Goal: Information Seeking & Learning: Learn about a topic

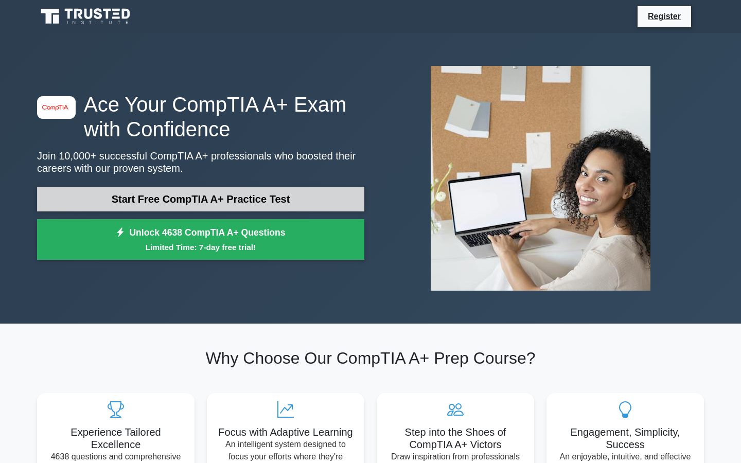
click at [258, 189] on link "Start Free CompTIA A+ Practice Test" at bounding box center [200, 199] width 327 height 25
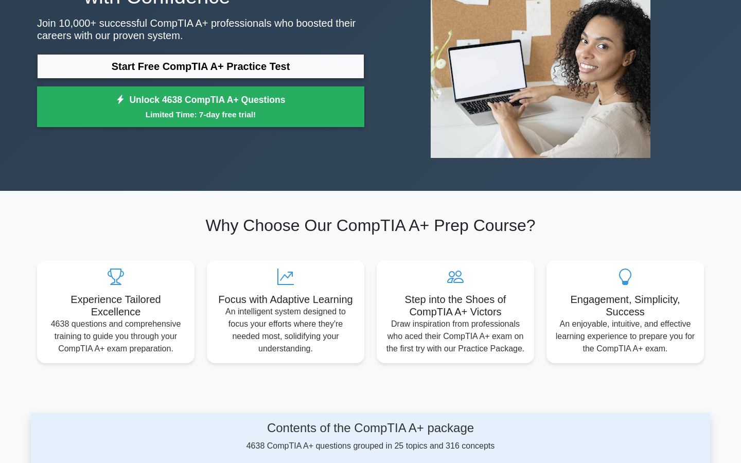
scroll to position [133, 0]
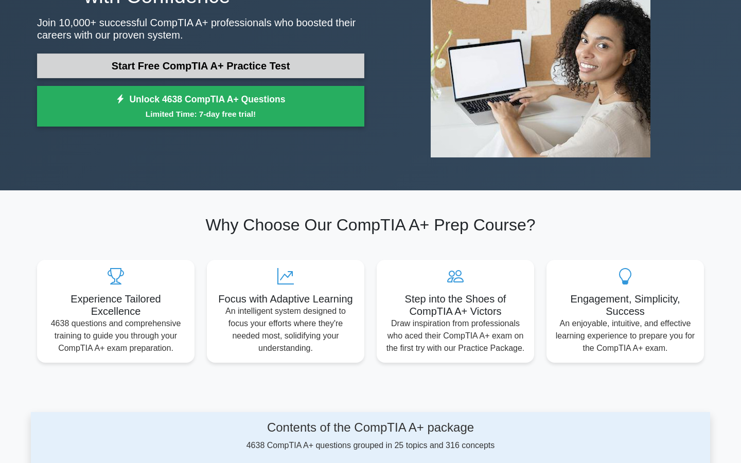
click at [300, 57] on link "Start Free CompTIA A+ Practice Test" at bounding box center [200, 66] width 327 height 25
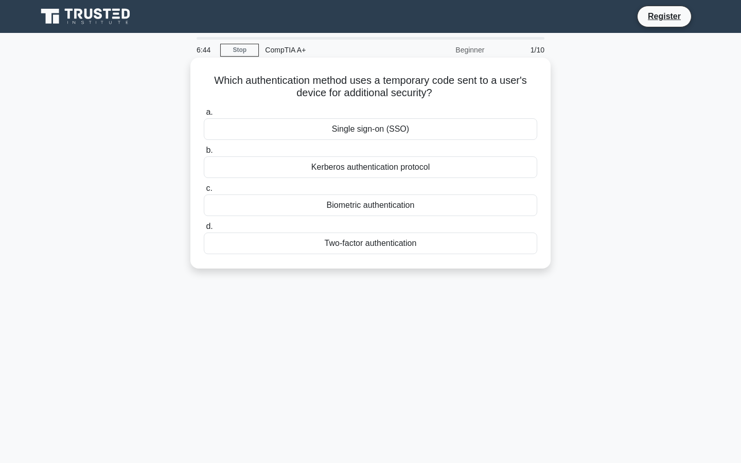
click at [322, 123] on div "Single sign-on (SSO)" at bounding box center [371, 129] width 334 height 22
click at [204, 116] on input "a. Single sign-on (SSO)" at bounding box center [204, 112] width 0 height 7
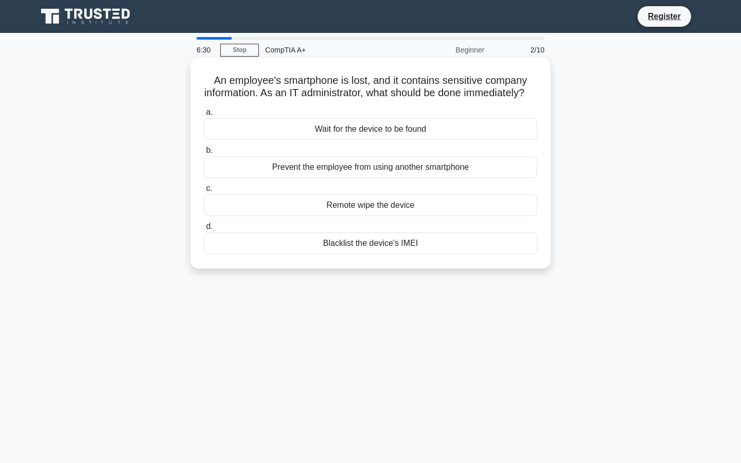
click at [345, 253] on div "Blacklist the device's IMEI" at bounding box center [371, 244] width 334 height 22
click at [204, 230] on input "d. Blacklist the device's IMEI" at bounding box center [204, 226] width 0 height 7
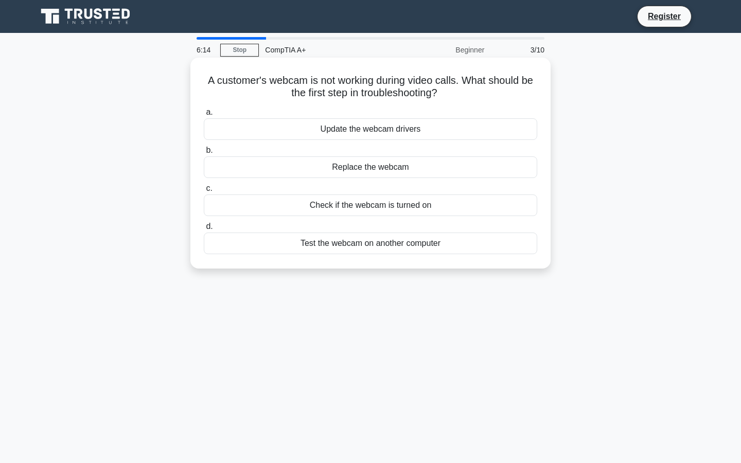
click at [350, 206] on div "Check if the webcam is turned on" at bounding box center [371, 206] width 334 height 22
click at [204, 192] on input "c. Check if the webcam is turned on" at bounding box center [204, 188] width 0 height 7
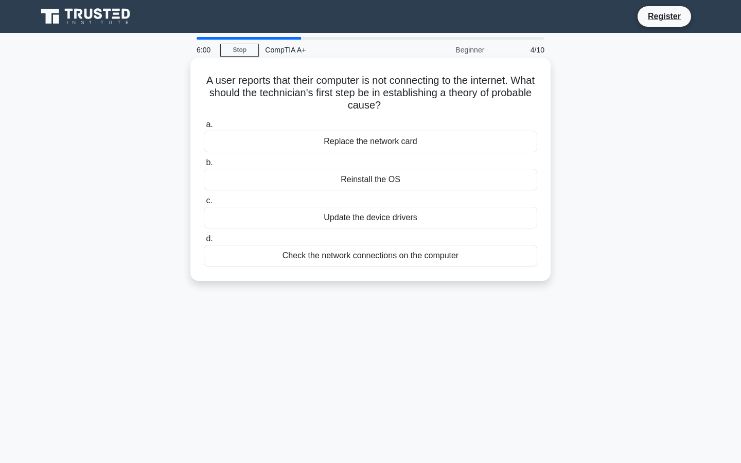
click at [347, 257] on div "Check the network connections on the computer" at bounding box center [371, 256] width 334 height 22
click at [204, 242] on input "d. Check the network connections on the computer" at bounding box center [204, 239] width 0 height 7
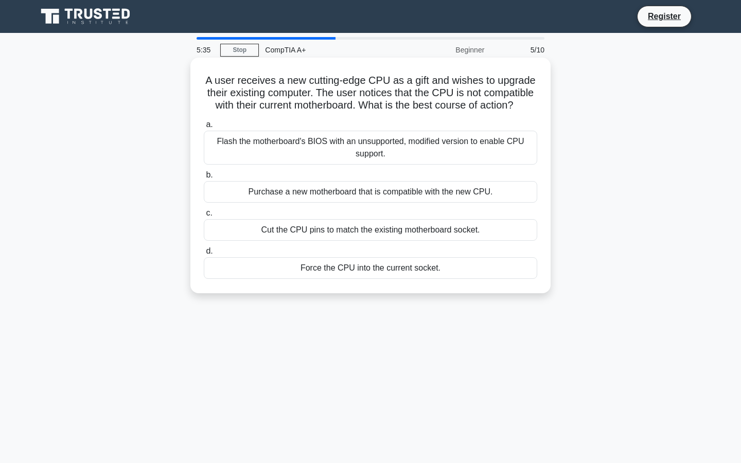
click at [364, 194] on div "Purchase a new motherboard that is compatible with the new CPU." at bounding box center [371, 192] width 334 height 22
click at [204, 179] on input "b. Purchase a new motherboard that is compatible with the new CPU." at bounding box center [204, 175] width 0 height 7
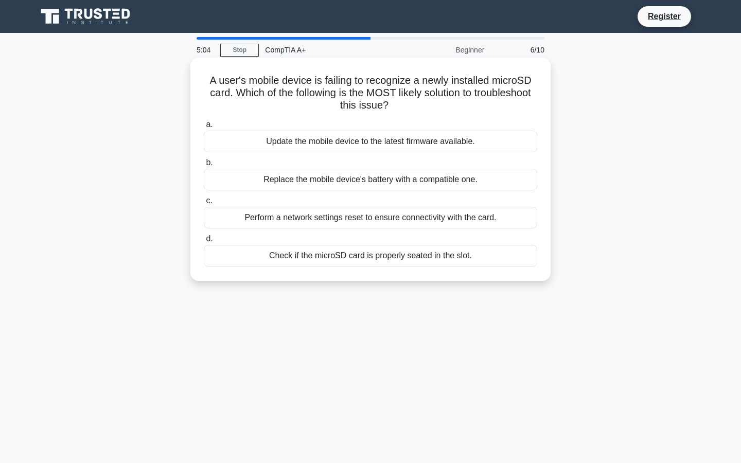
click at [336, 256] on div "Check if the microSD card is properly seated in the slot." at bounding box center [371, 256] width 334 height 22
click at [204, 242] on input "d. Check if the microSD card is properly seated in the slot." at bounding box center [204, 239] width 0 height 7
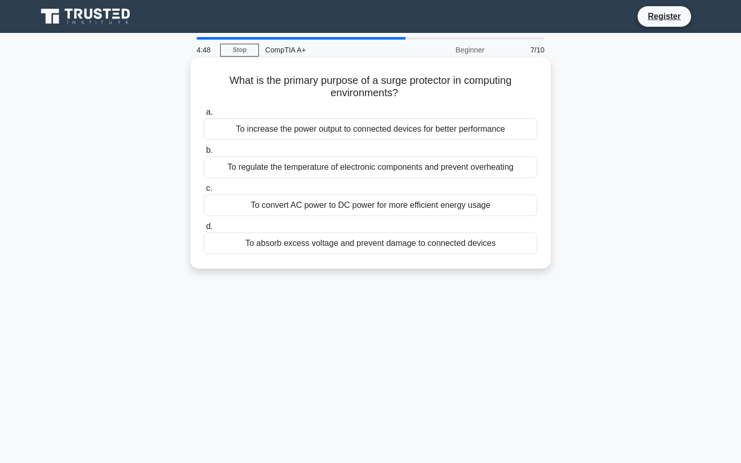
click at [341, 245] on div "To absorb excess voltage and prevent damage to connected devices" at bounding box center [371, 244] width 334 height 22
click at [204, 230] on input "d. To absorb excess voltage and prevent damage to connected devices" at bounding box center [204, 226] width 0 height 7
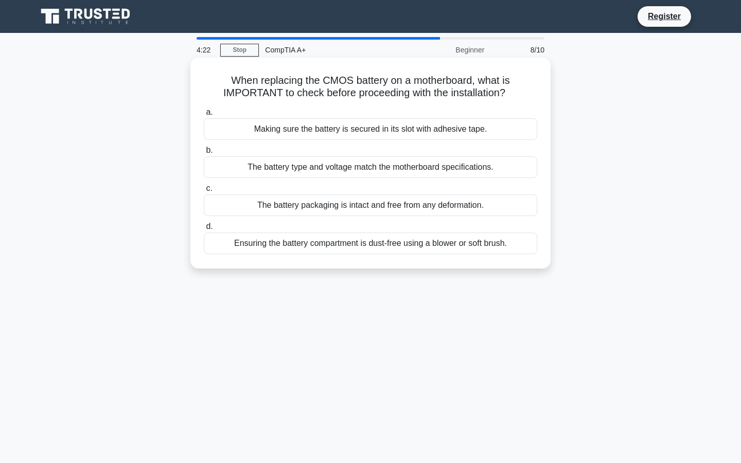
click at [346, 164] on div "The battery type and voltage match the motherboard specifications." at bounding box center [371, 167] width 334 height 22
click at [204, 154] on input "b. The battery type and voltage match the motherboard specifications." at bounding box center [204, 150] width 0 height 7
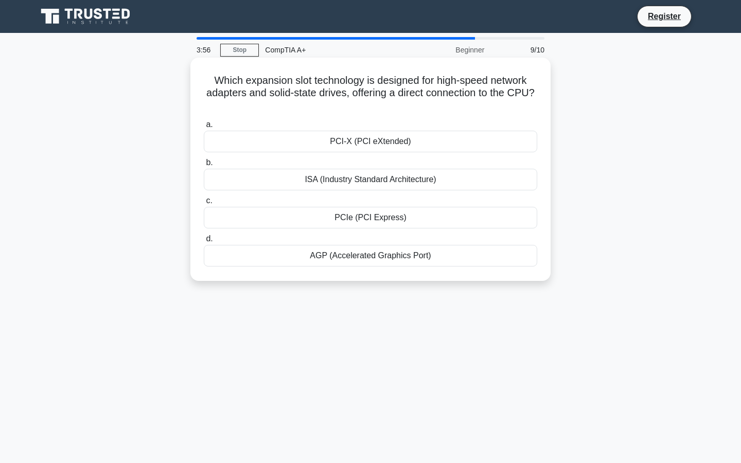
click at [342, 220] on div "PCIe (PCI Express)" at bounding box center [371, 218] width 334 height 22
click at [204, 204] on input "c. PCIe (PCI Express)" at bounding box center [204, 201] width 0 height 7
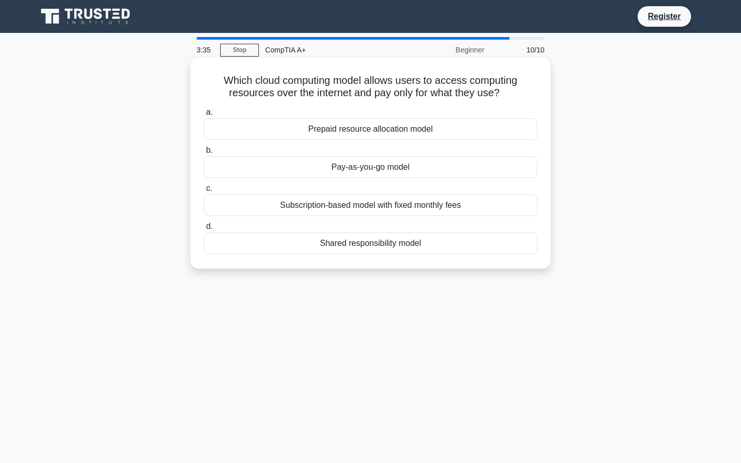
click at [347, 203] on div "Subscription-based model with fixed monthly fees" at bounding box center [371, 206] width 334 height 22
click at [204, 192] on input "c. Subscription-based model with fixed monthly fees" at bounding box center [204, 188] width 0 height 7
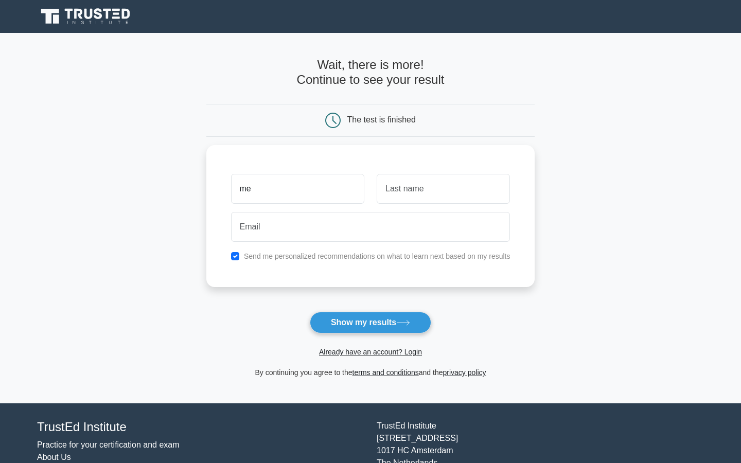
type input "me"
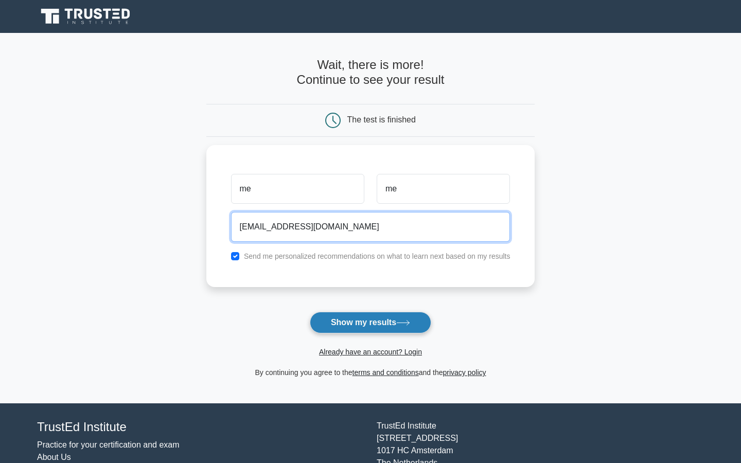
type input "noristory89@gmail.com"
click at [340, 325] on button "Show my results" at bounding box center [370, 323] width 121 height 22
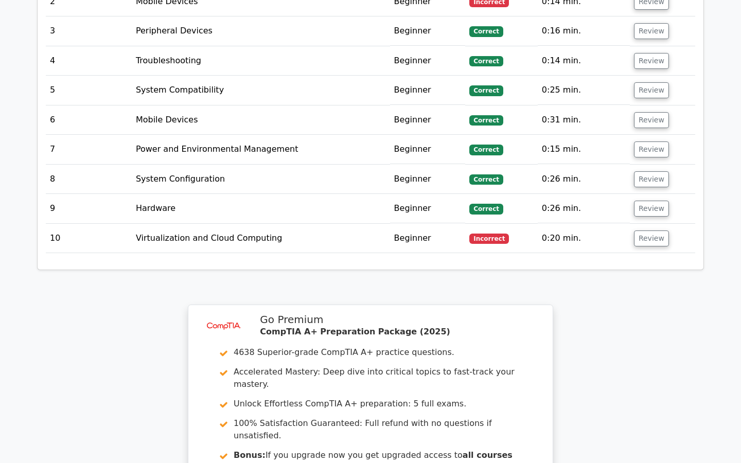
scroll to position [1494, 0]
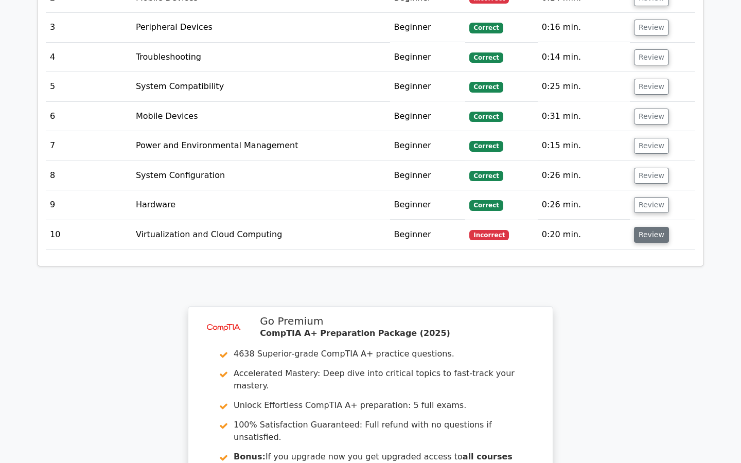
click at [634, 227] on button "Review" at bounding box center [651, 235] width 35 height 16
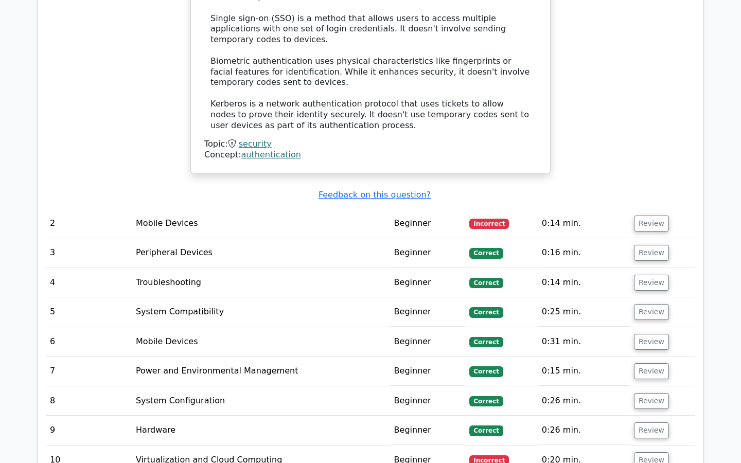
scroll to position [1283, 0]
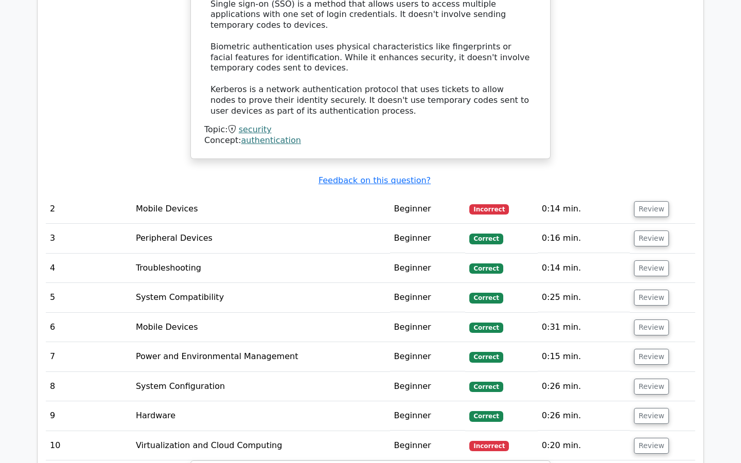
click at [630, 195] on td "Review" at bounding box center [662, 209] width 65 height 29
click at [638, 201] on button "Review" at bounding box center [651, 209] width 35 height 16
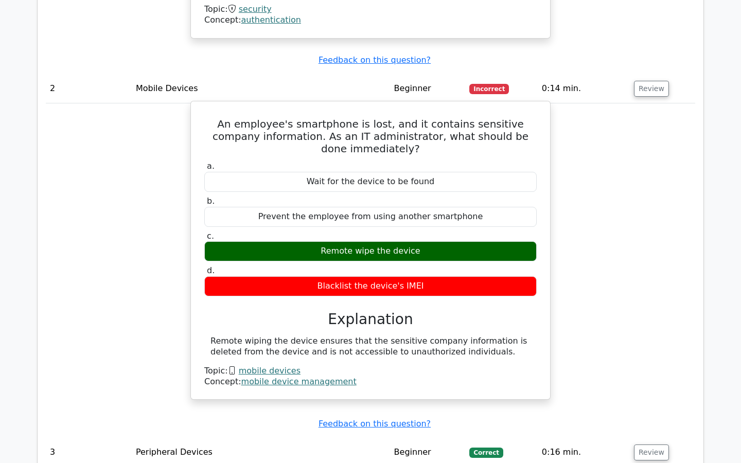
scroll to position [1403, 0]
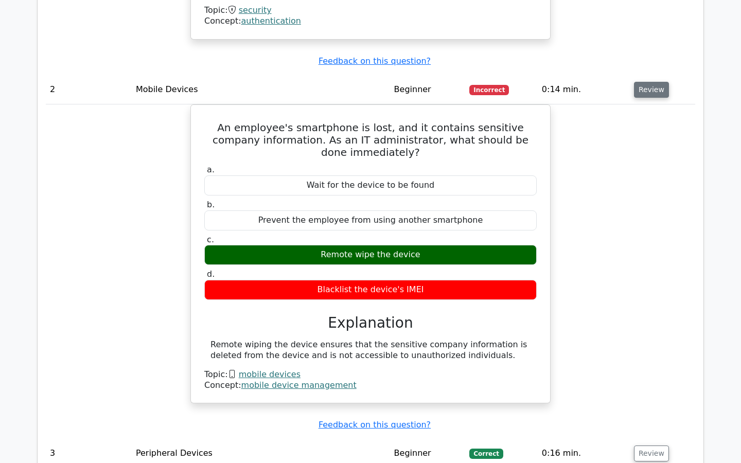
click at [647, 82] on button "Review" at bounding box center [651, 90] width 35 height 16
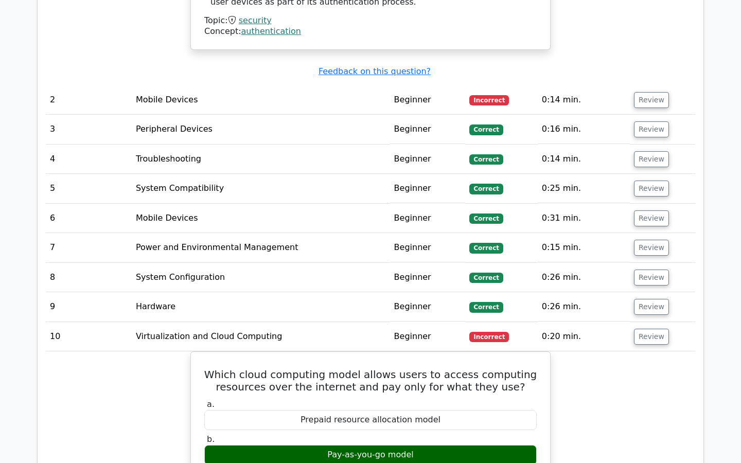
scroll to position [1428, 0]
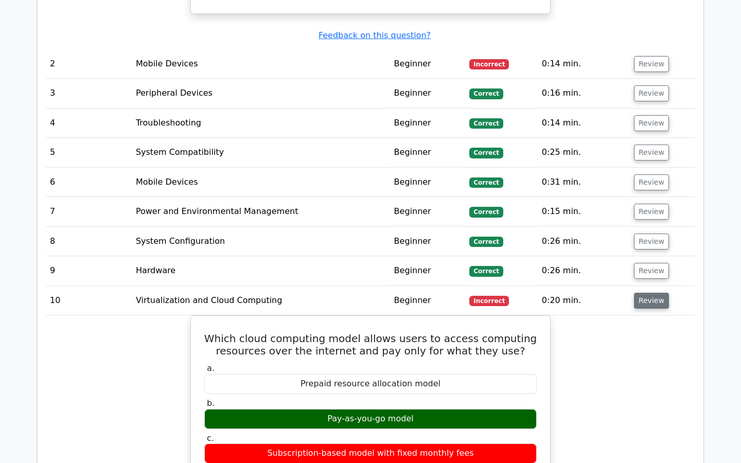
click at [644, 293] on button "Review" at bounding box center [651, 301] width 35 height 16
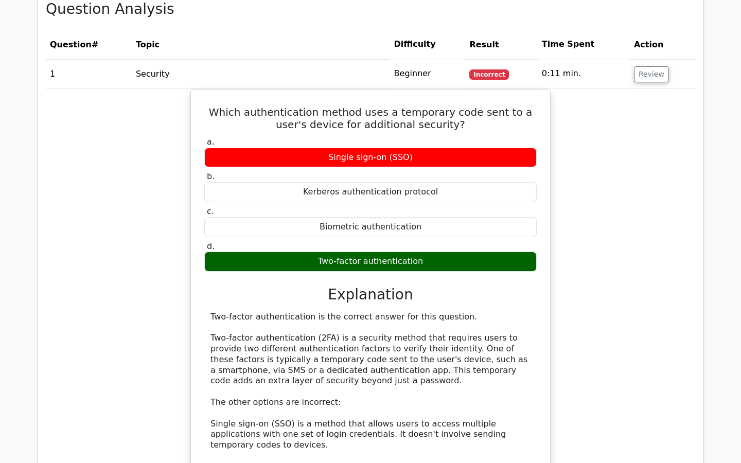
scroll to position [851, 0]
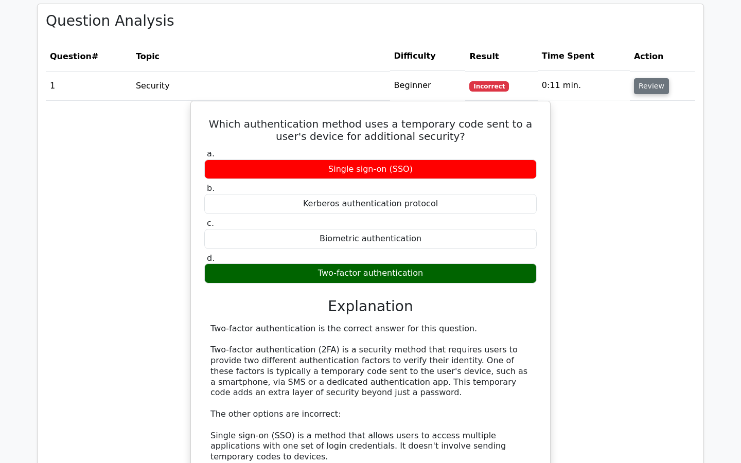
click at [653, 78] on button "Review" at bounding box center [651, 86] width 35 height 16
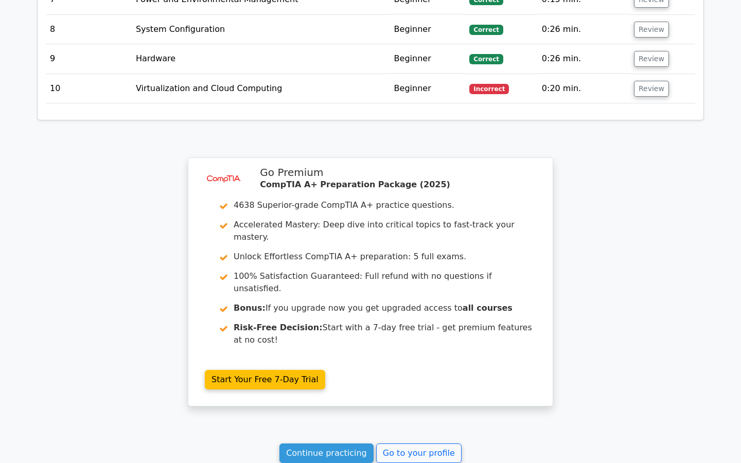
scroll to position [1120, 0]
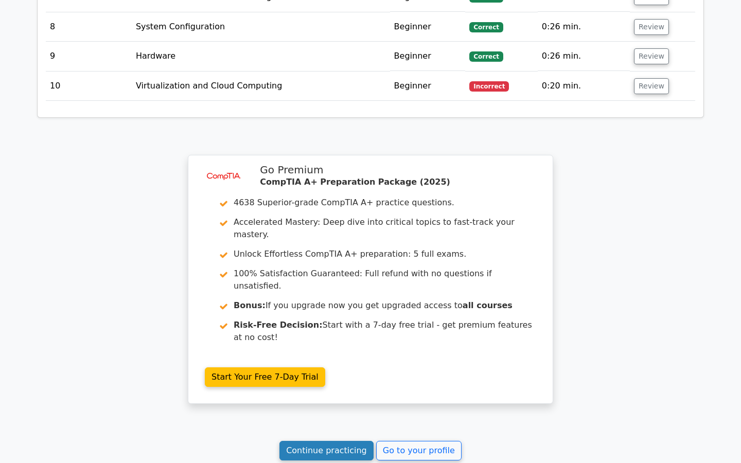
click at [338, 441] on link "Continue practicing" at bounding box center [326, 451] width 94 height 20
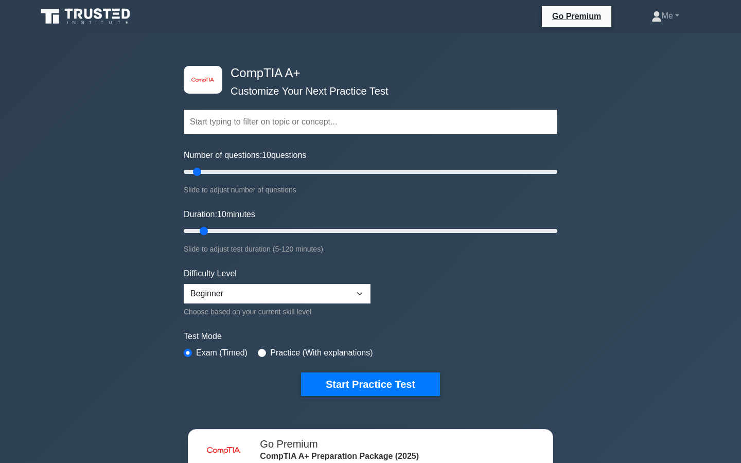
click at [266, 353] on input "radio" at bounding box center [262, 353] width 8 height 8
radio input "true"
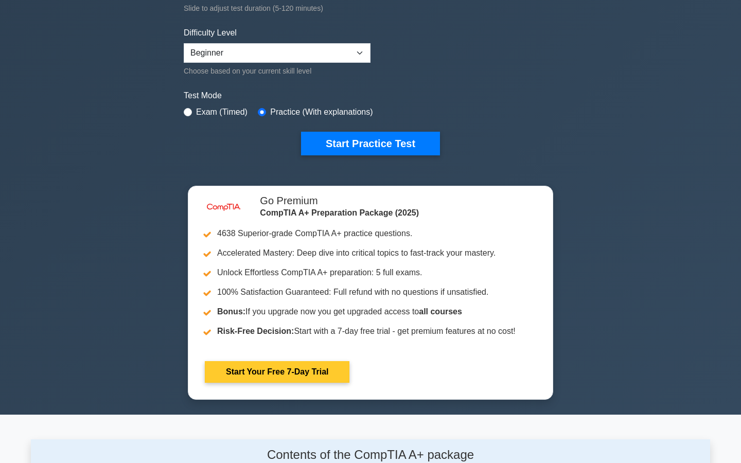
scroll to position [272, 0]
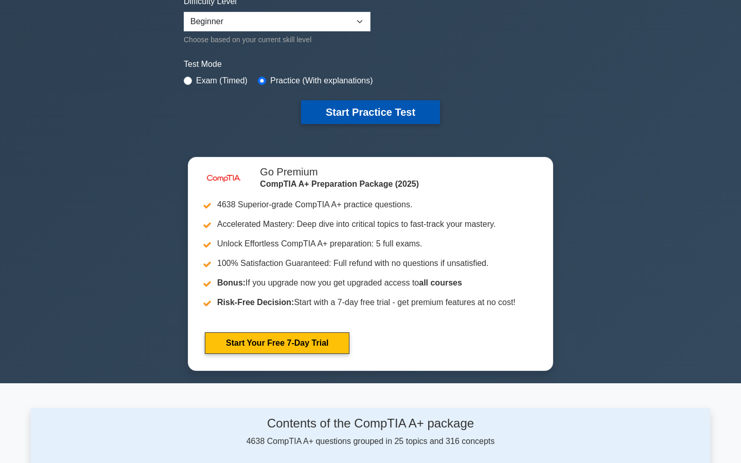
click at [356, 113] on button "Start Practice Test" at bounding box center [370, 112] width 139 height 24
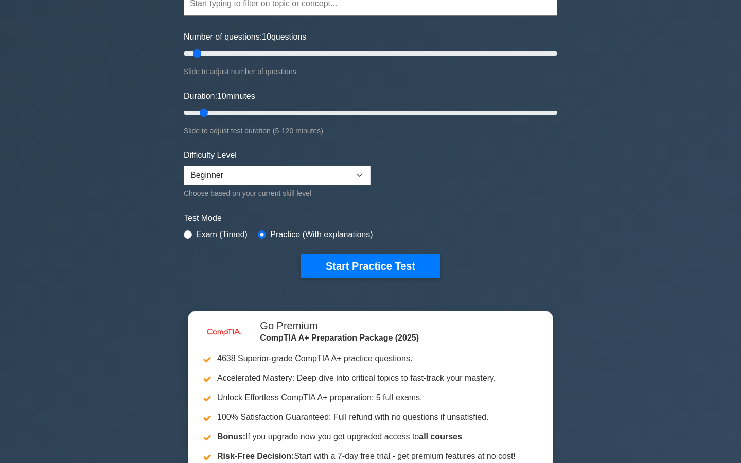
scroll to position [109, 0]
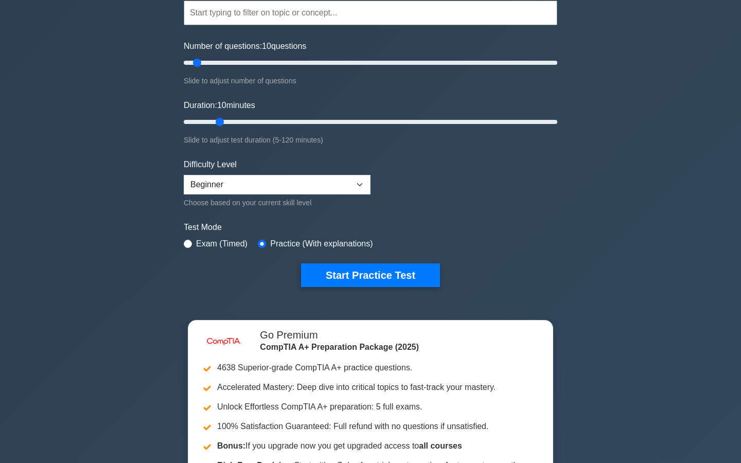
click at [224, 125] on input "Duration: 10 minutes" at bounding box center [371, 122] width 374 height 12
click at [247, 125] on input "Duration: 15 minutes" at bounding box center [371, 122] width 374 height 12
click at [183, 123] on div "image/svg+xml CompTIA A+ Customize Your Next Practice Test Topics Hardware Oper…" at bounding box center [371, 122] width 386 height 380
click at [187, 123] on input "Duration: 25 minutes" at bounding box center [371, 122] width 374 height 12
type input "120"
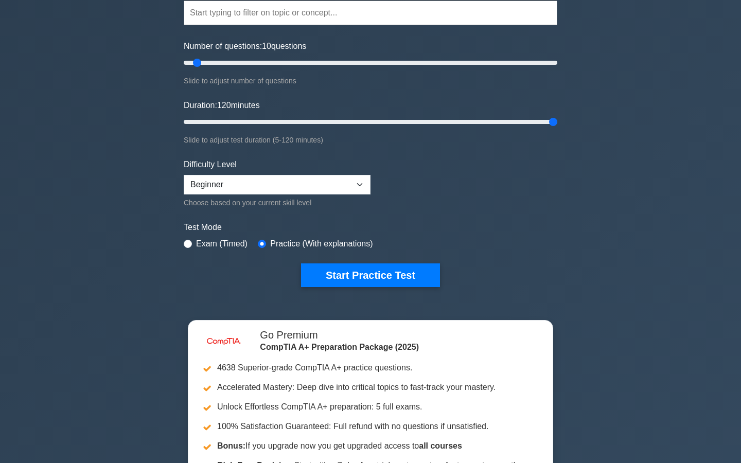
click at [556, 121] on input "Duration: 120 minutes" at bounding box center [371, 122] width 374 height 12
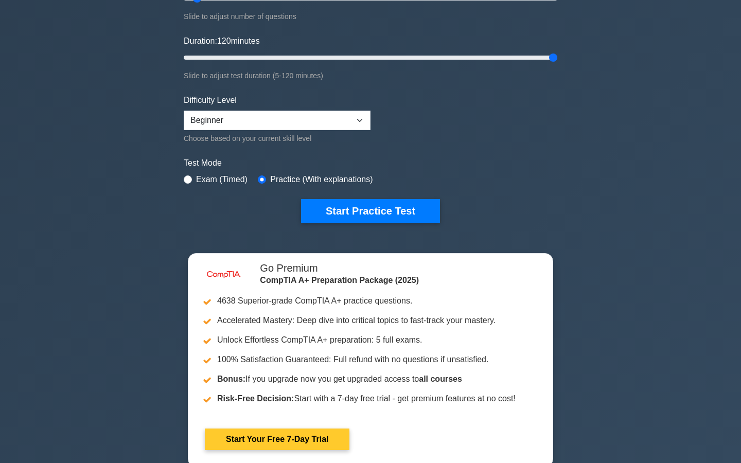
scroll to position [176, 0]
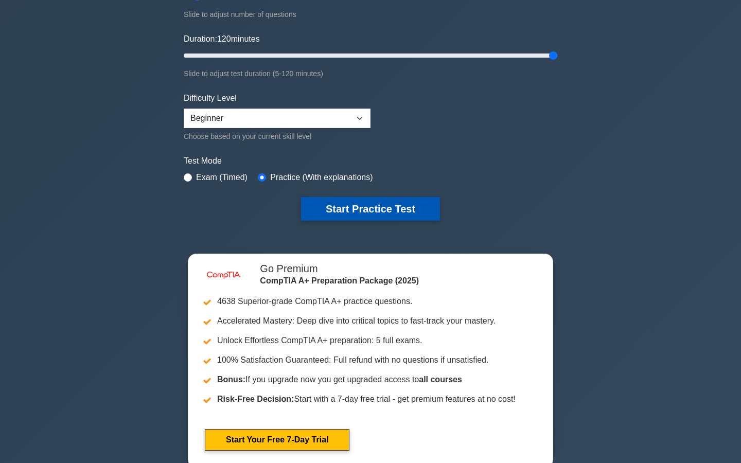
click at [418, 216] on button "Start Practice Test" at bounding box center [370, 209] width 139 height 24
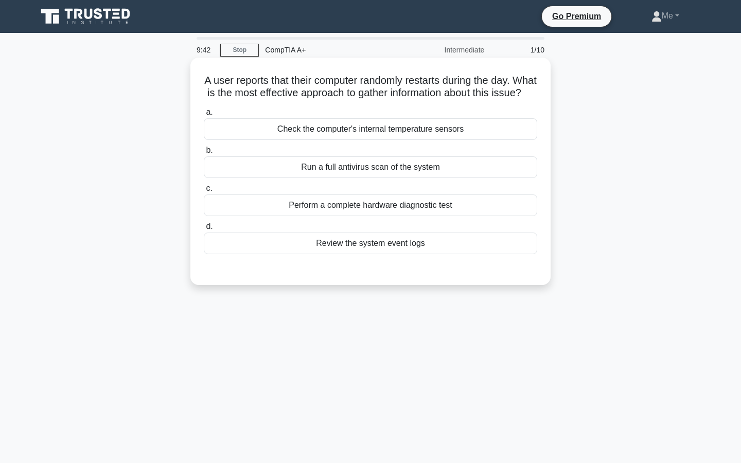
click at [359, 213] on div "Perform a complete hardware diagnostic test" at bounding box center [371, 206] width 334 height 22
click at [204, 192] on input "c. Perform a complete hardware diagnostic test" at bounding box center [204, 188] width 0 height 7
click at [382, 254] on div "Review the system event logs" at bounding box center [371, 244] width 334 height 22
click at [204, 230] on input "d. Review the system event logs" at bounding box center [204, 226] width 0 height 7
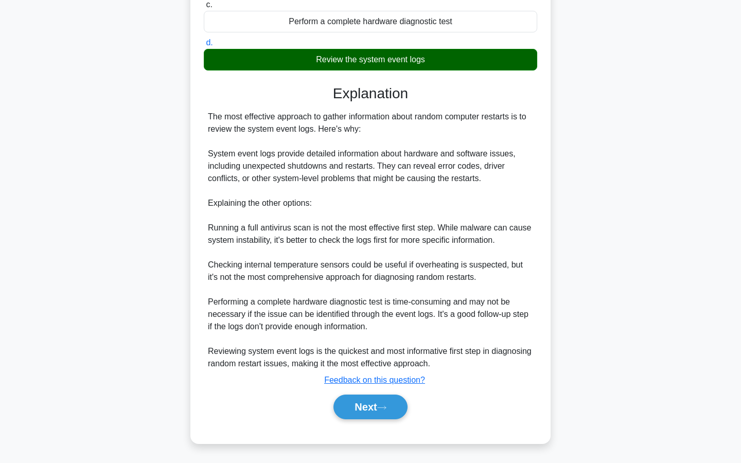
scroll to position [196, 0]
click at [366, 410] on button "Next" at bounding box center [371, 407] width 74 height 25
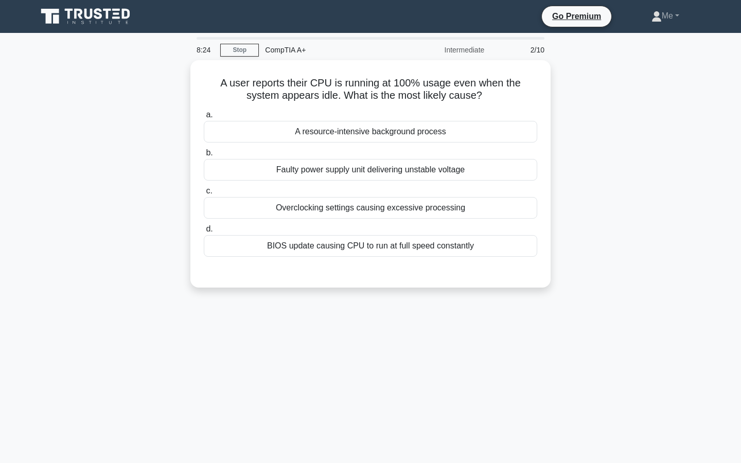
scroll to position [0, 0]
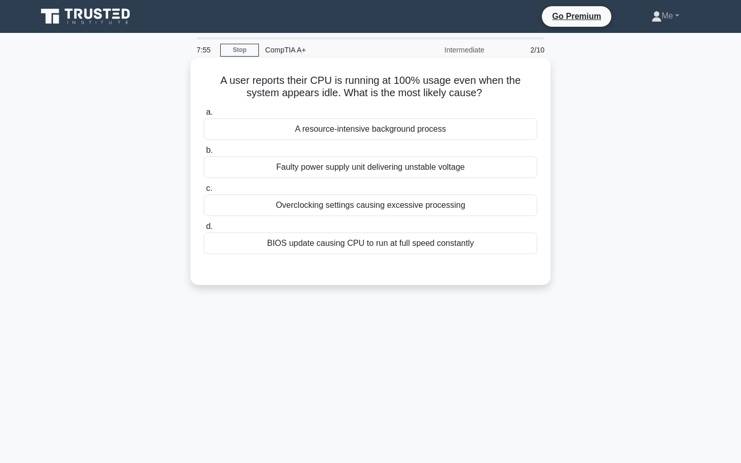
click at [353, 244] on div "BIOS update causing CPU to run at full speed constantly" at bounding box center [371, 244] width 334 height 22
click at [204, 230] on input "d. BIOS update causing CPU to run at full speed constantly" at bounding box center [204, 226] width 0 height 7
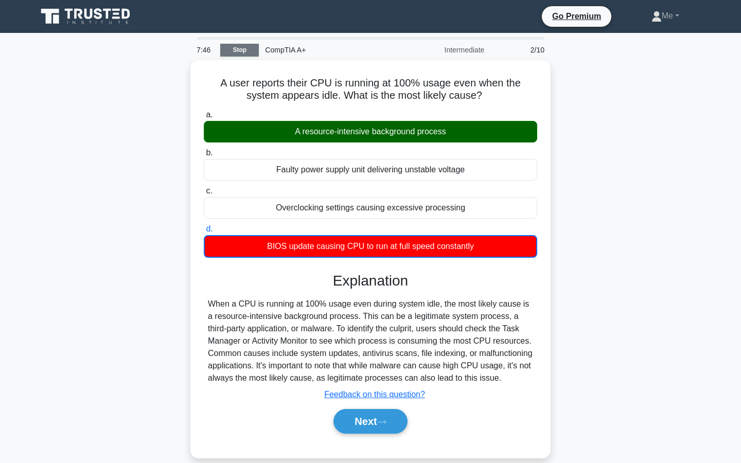
click at [237, 50] on link "Stop" at bounding box center [239, 50] width 39 height 13
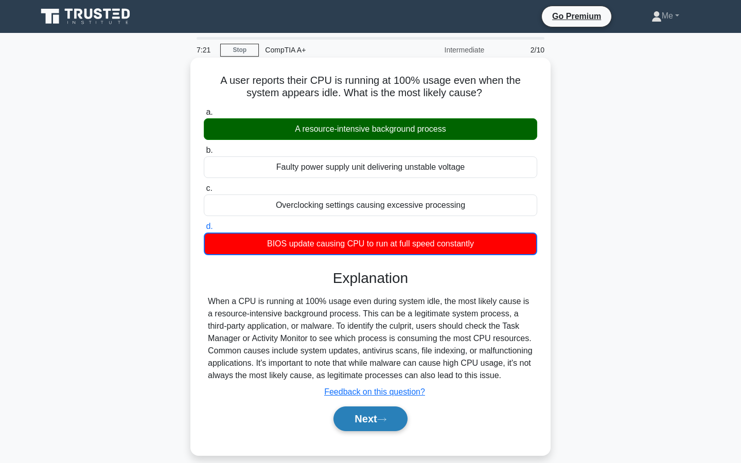
click at [344, 423] on button "Next" at bounding box center [371, 419] width 74 height 25
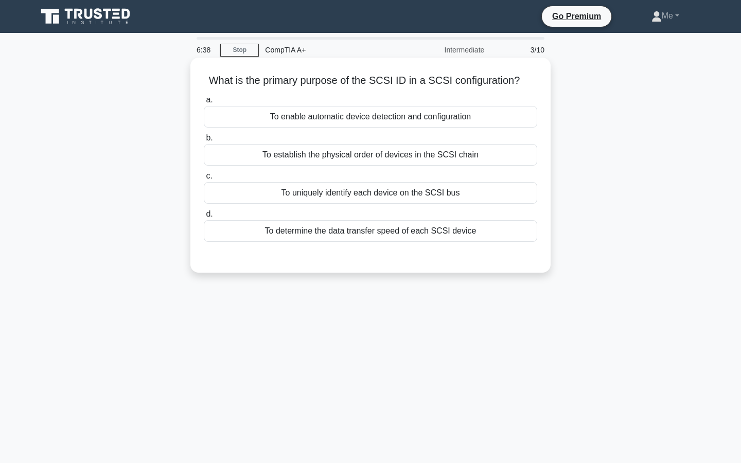
click at [363, 187] on div "To uniquely identify each device on the SCSI bus" at bounding box center [371, 193] width 334 height 22
click at [204, 180] on input "c. To uniquely identify each device on the SCSI bus" at bounding box center [204, 176] width 0 height 7
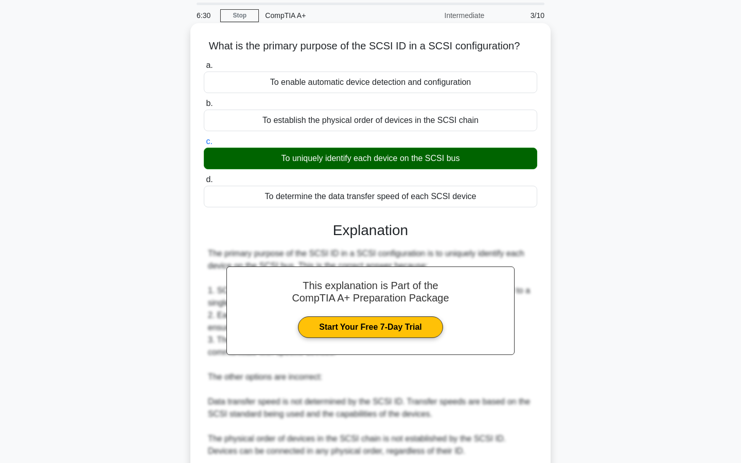
scroll to position [50, 0]
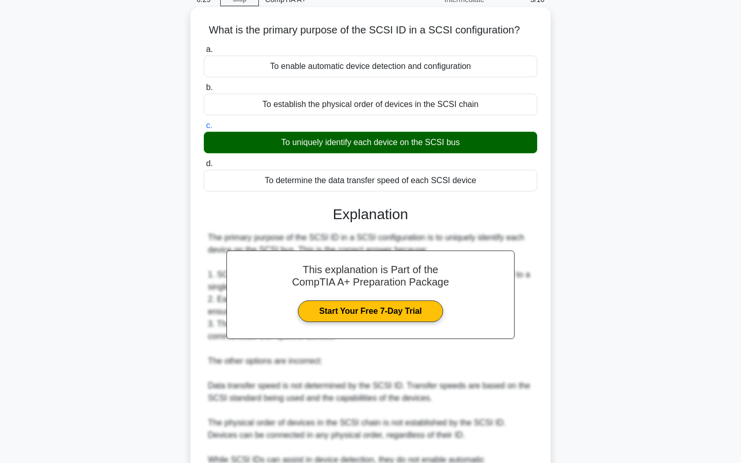
click at [394, 421] on div "The primary purpose of the SCSI ID in a SCSI configuration is to uniquely ident…" at bounding box center [370, 374] width 325 height 284
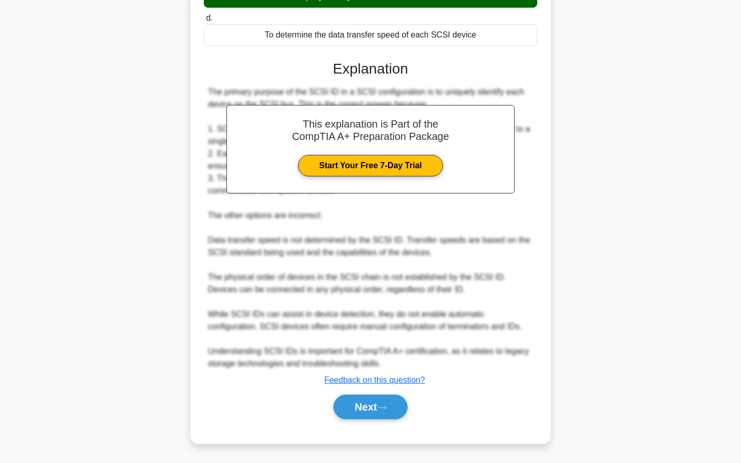
scroll to position [196, 0]
click at [428, 173] on link "Start Your Free 7-Day Trial" at bounding box center [370, 166] width 145 height 22
